Goal: Information Seeking & Learning: Learn about a topic

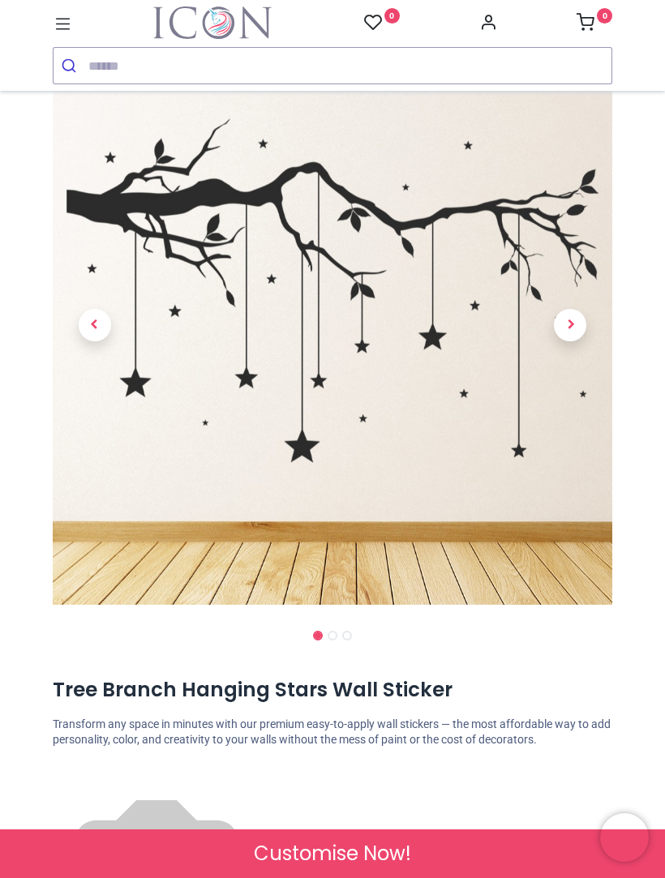
scroll to position [93, 0]
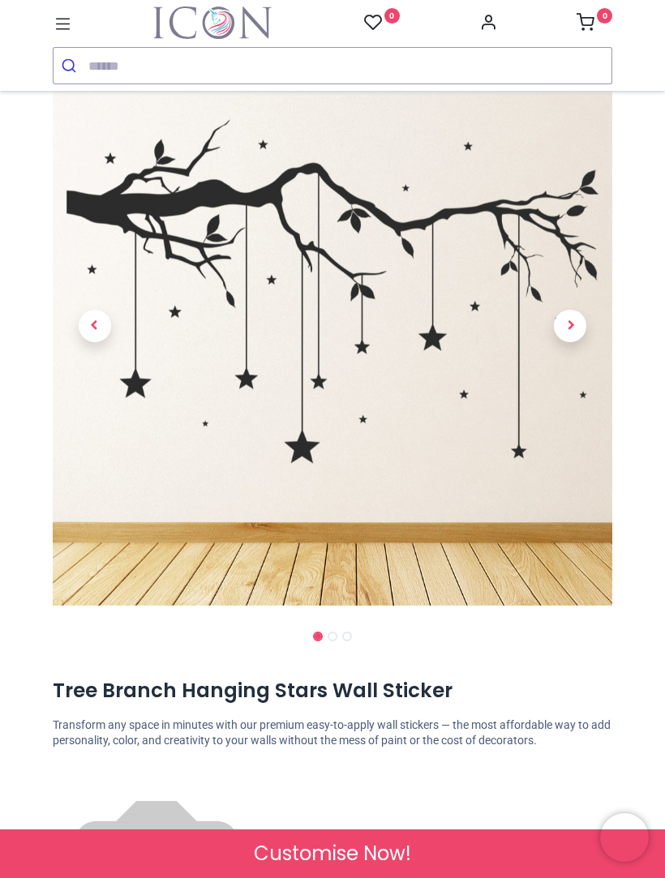
click at [571, 326] on span "Next" at bounding box center [570, 326] width 32 height 32
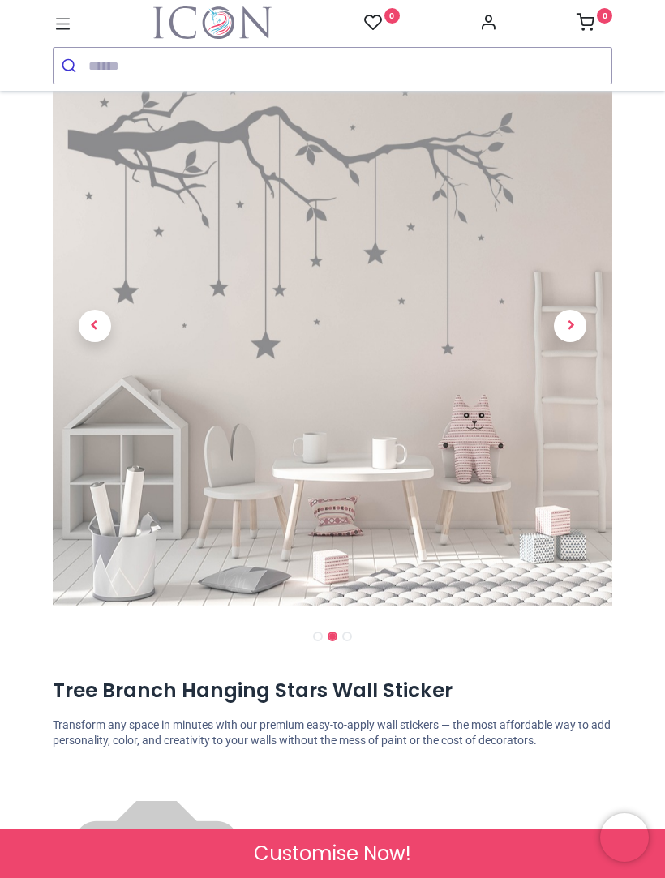
click at [562, 314] on span "Next" at bounding box center [570, 326] width 32 height 32
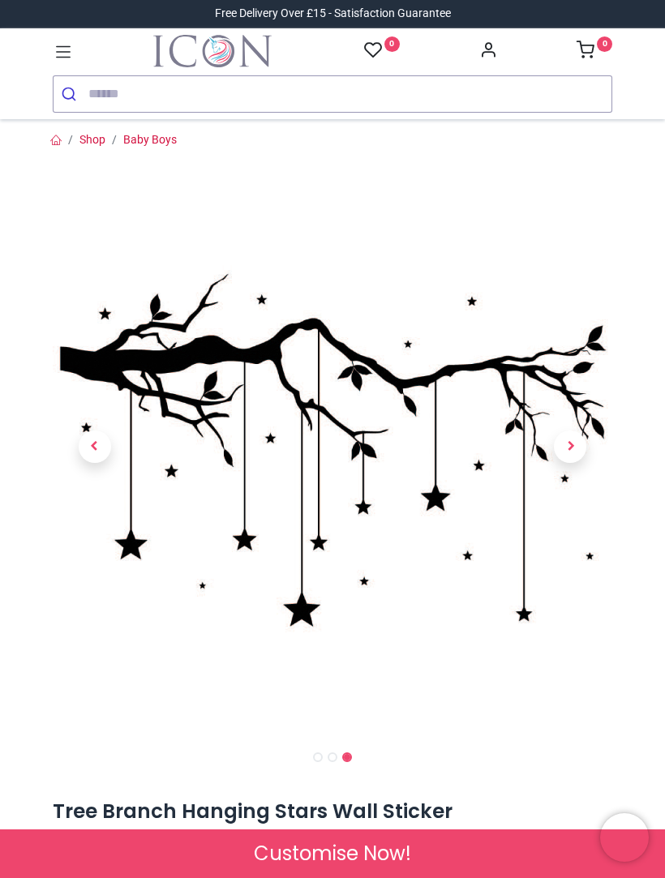
scroll to position [0, 0]
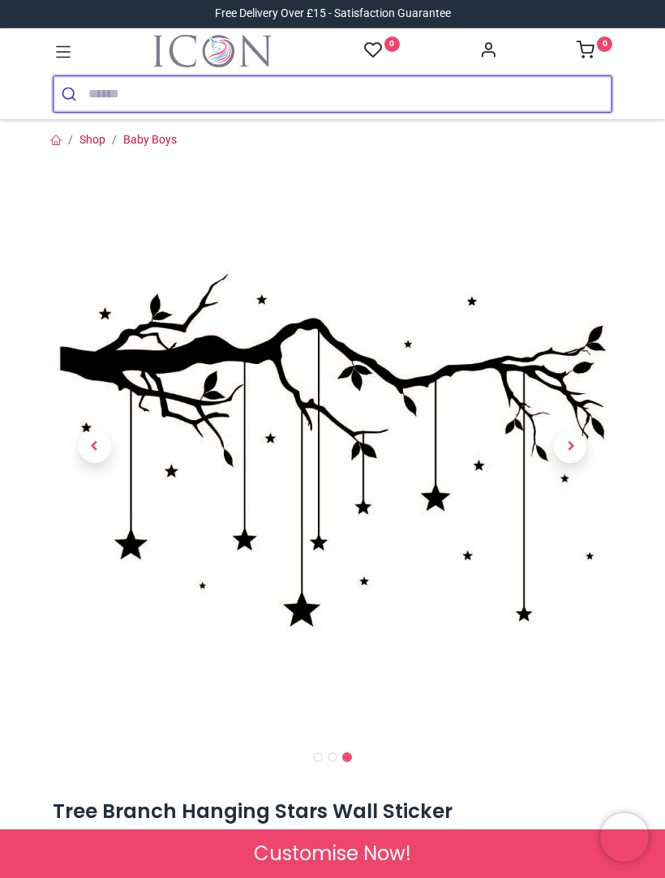
click at [113, 91] on input "search" at bounding box center [349, 94] width 523 height 36
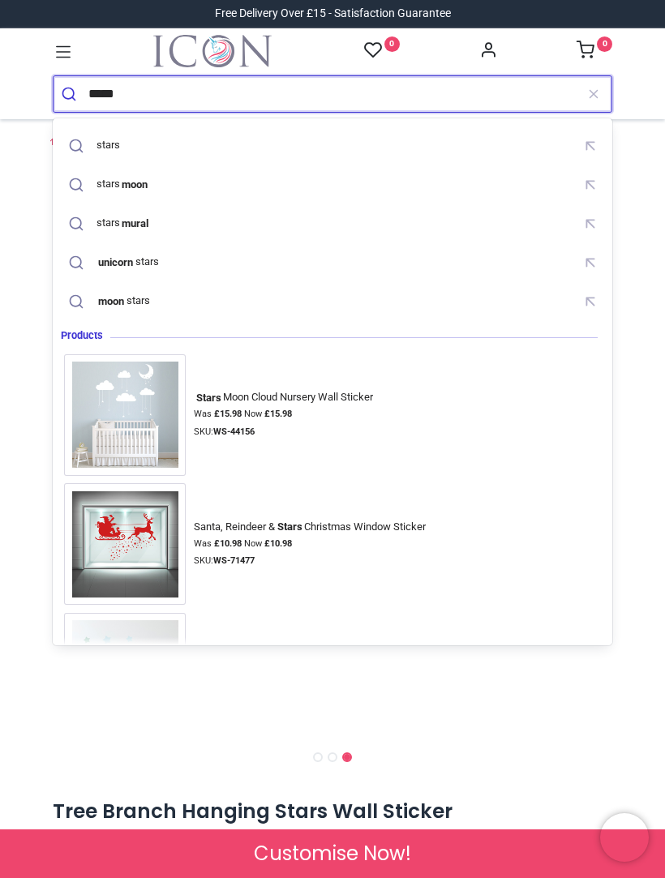
type input "*****"
click at [71, 93] on button "submit" at bounding box center [70, 94] width 35 height 36
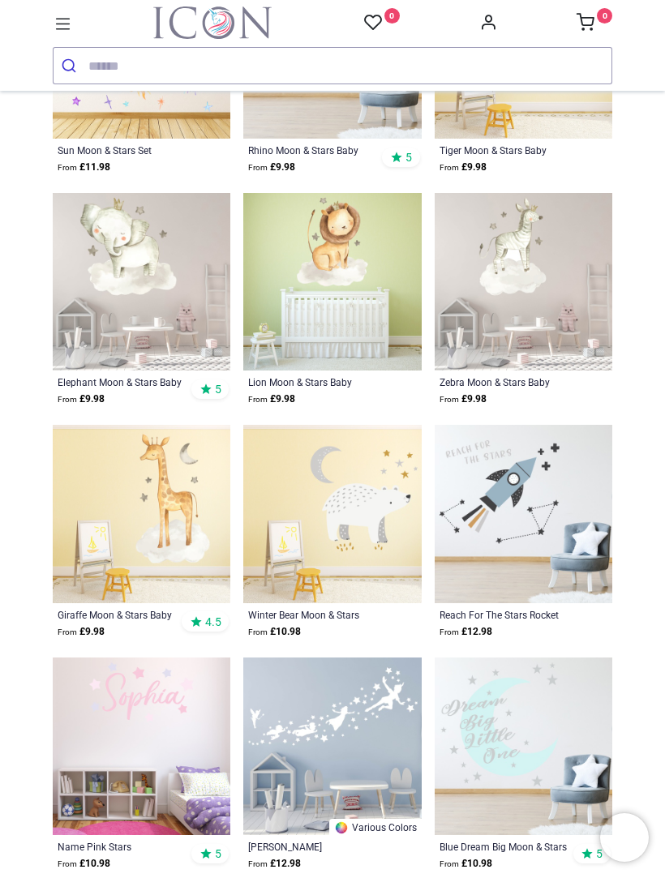
scroll to position [1225, 0]
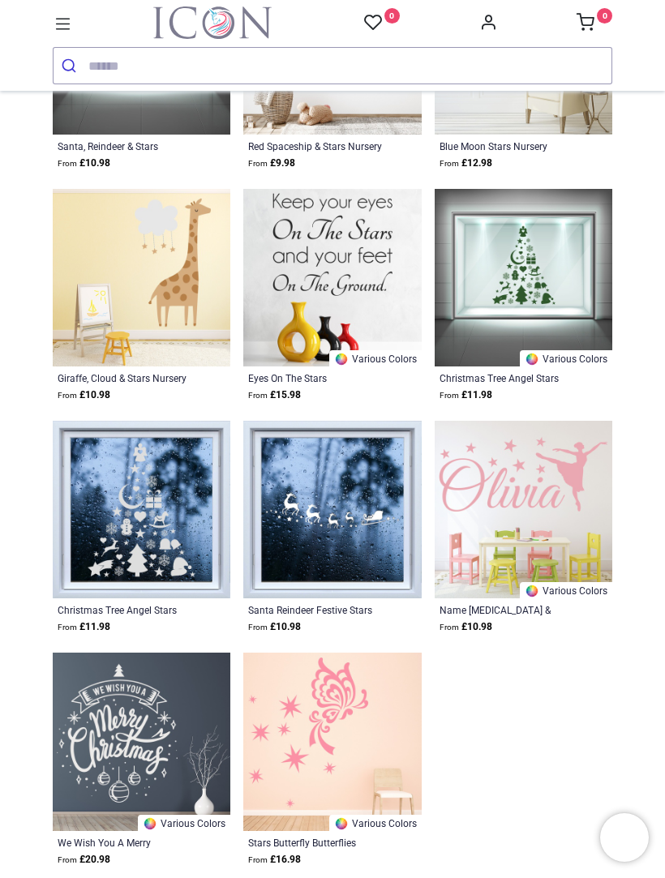
scroll to position [3773, 0]
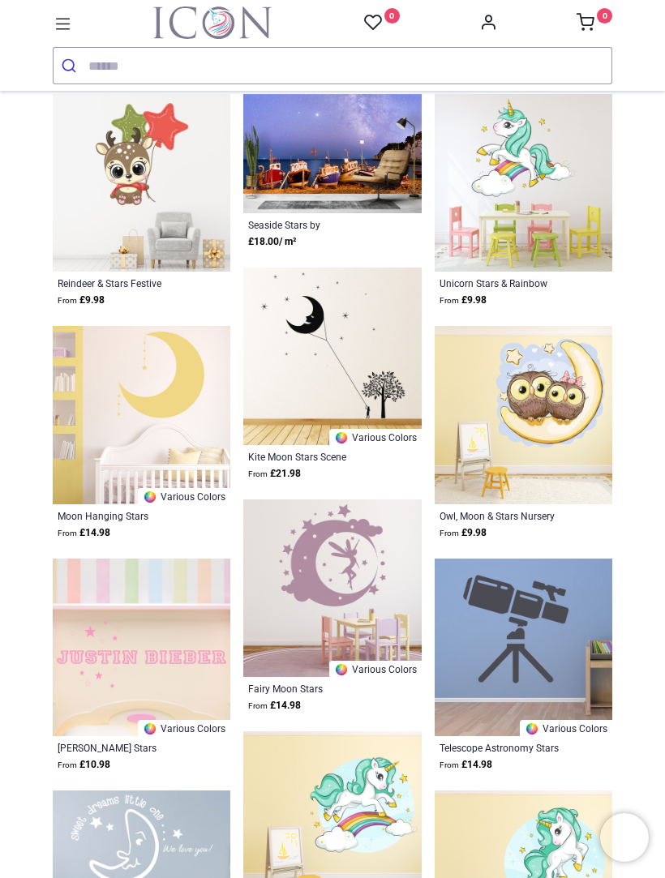
scroll to position [5665, 0]
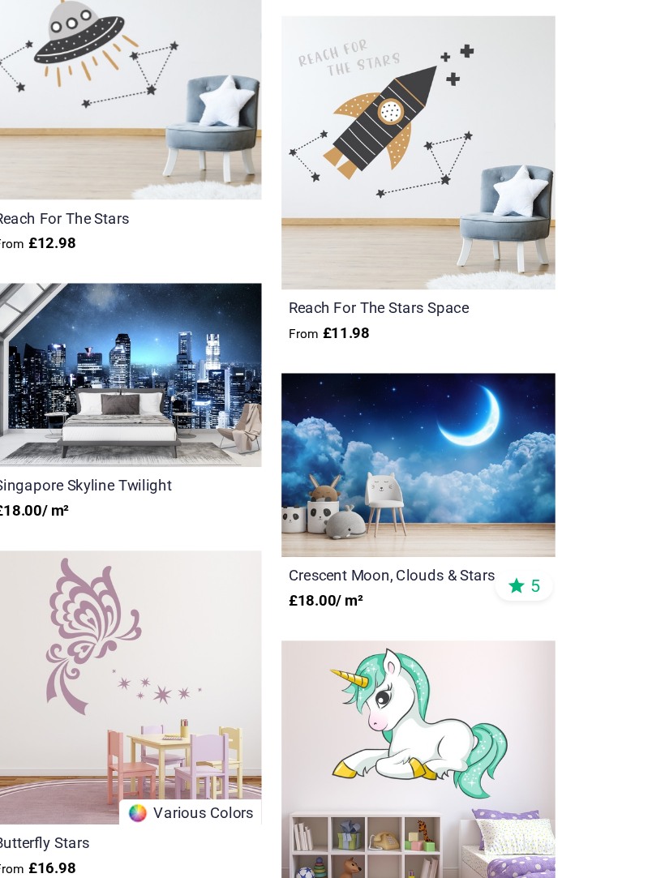
scroll to position [0, 22]
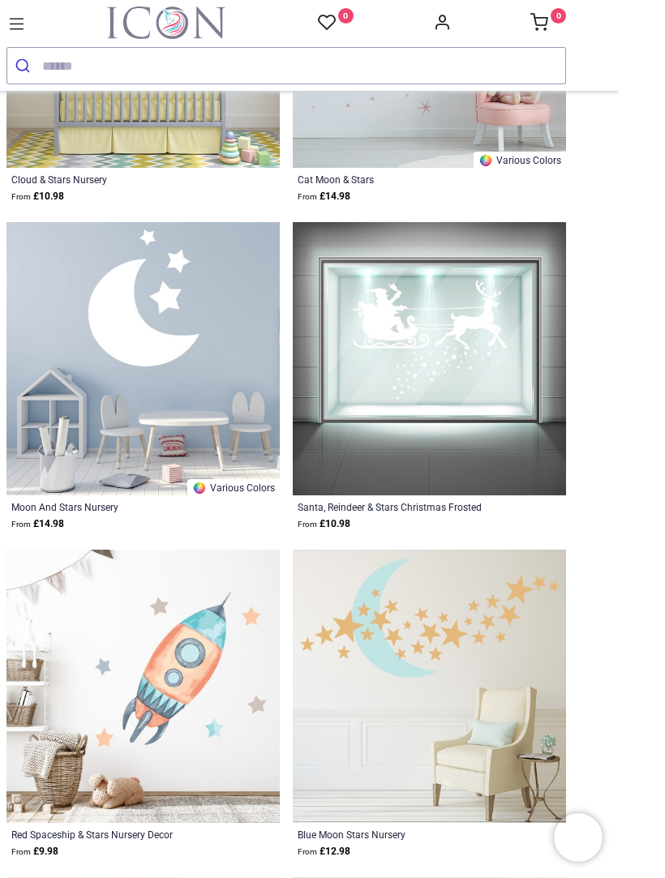
scroll to position [6438, 0]
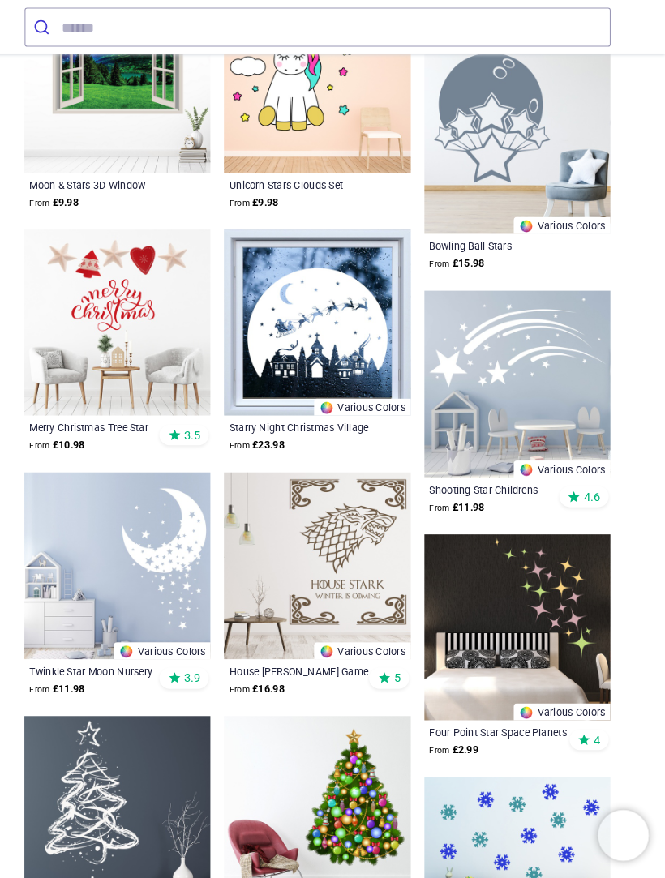
scroll to position [8036, 0]
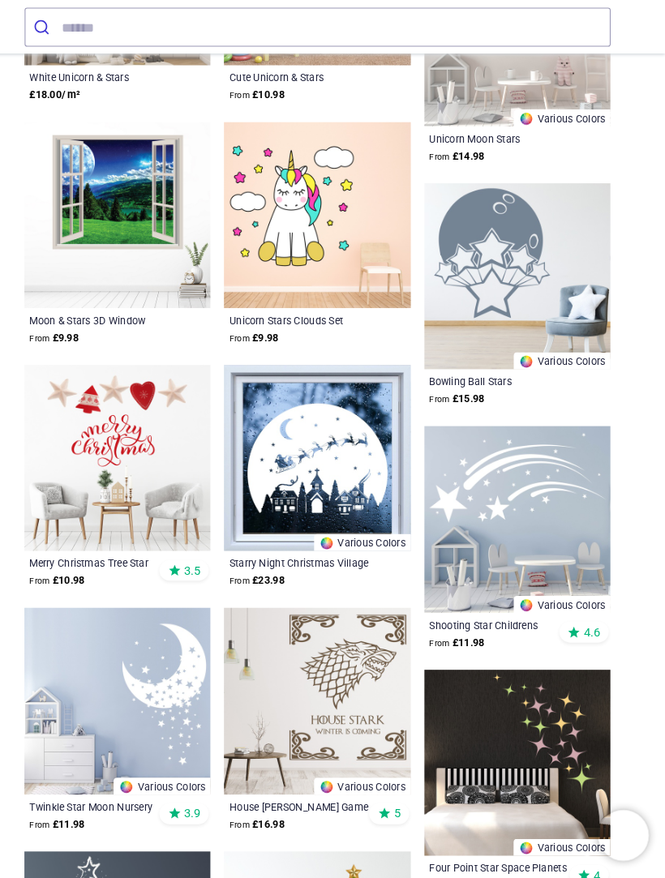
click at [507, 481] on img at bounding box center [522, 535] width 177 height 177
click at [500, 480] on img at bounding box center [522, 535] width 177 height 177
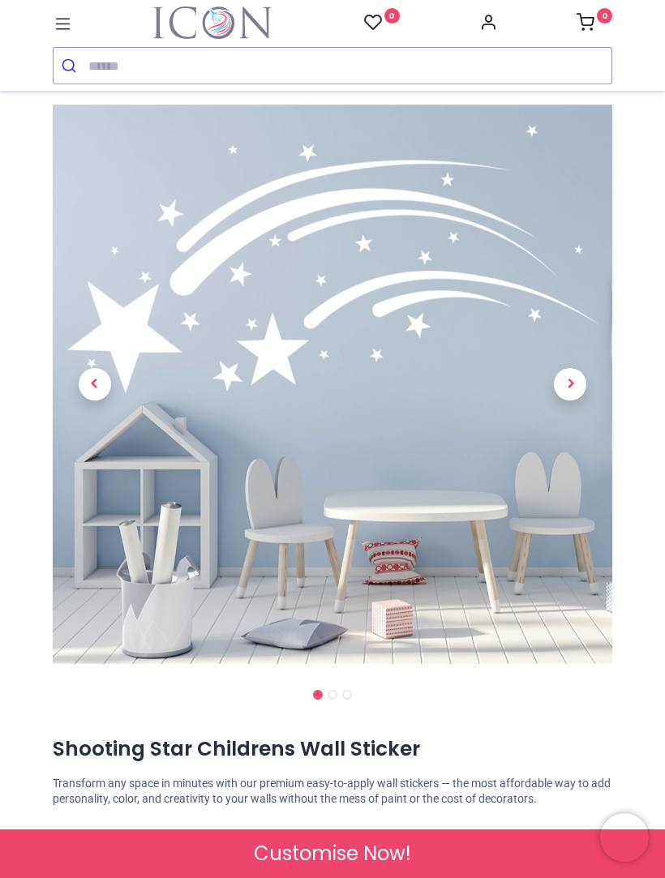
scroll to position [34, 0]
click at [576, 391] on span "Next" at bounding box center [570, 385] width 32 height 32
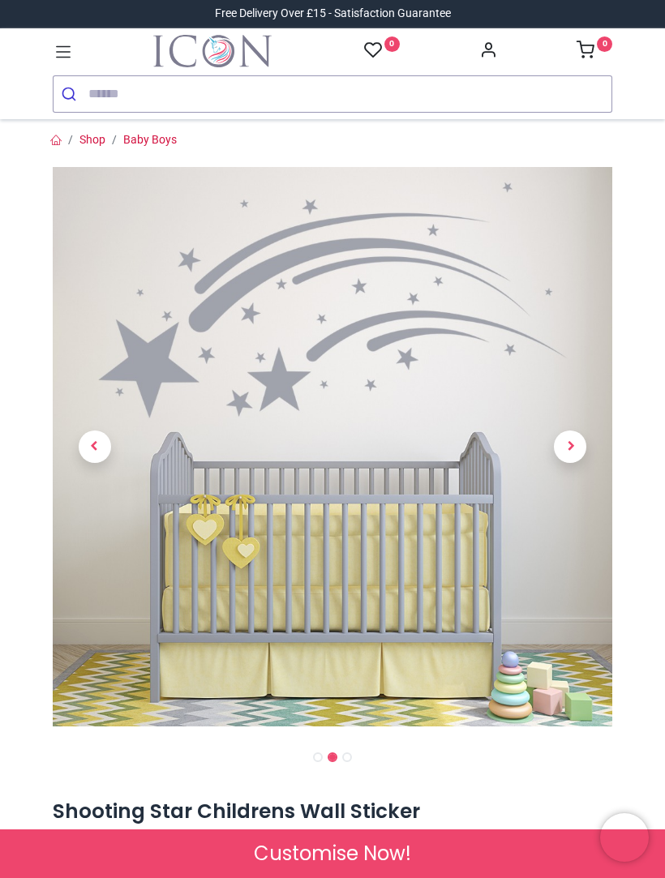
scroll to position [0, 0]
